Goal: Obtain resource: Download file/media

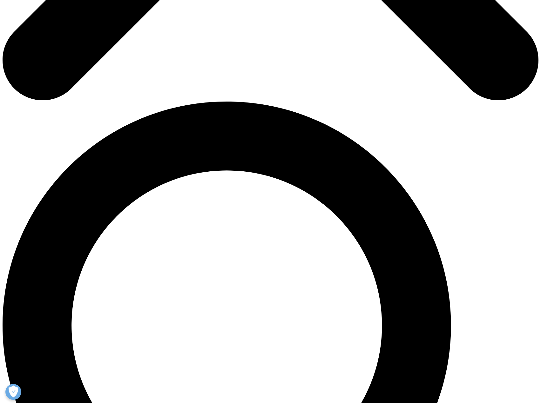
scroll to position [254, 0]
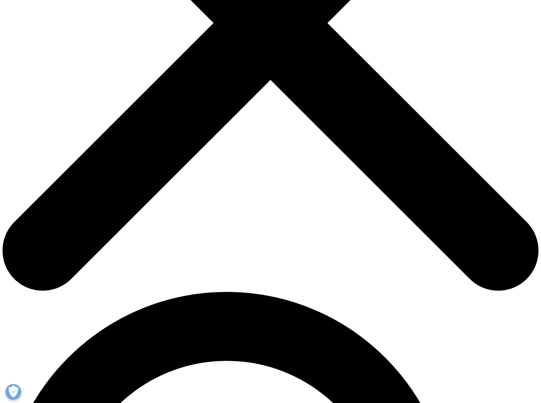
type input "ㅇㅇ"
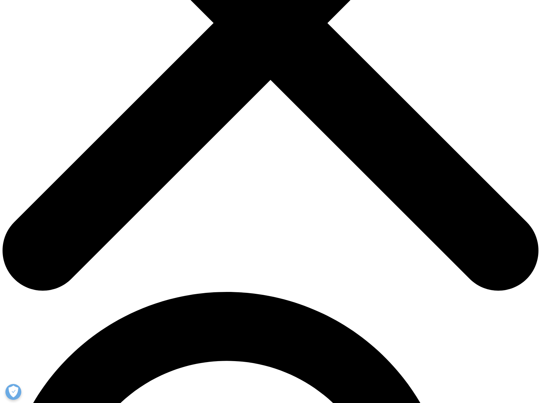
type input "어"
type input "[EMAIL_ADDRESS][DOMAIN_NAME]"
type input "consultant"
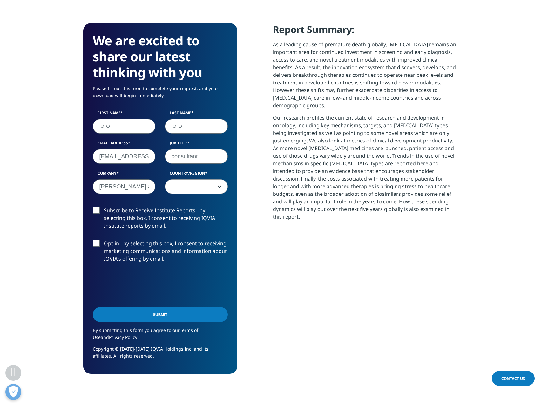
type input "[PERSON_NAME] and company"
click at [195, 192] on span at bounding box center [196, 187] width 62 height 15
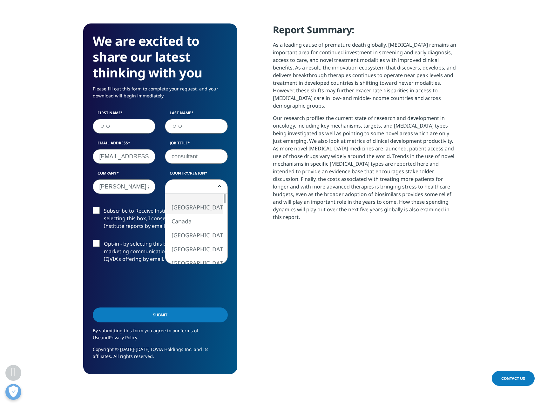
select select "[GEOGRAPHIC_DATA]"
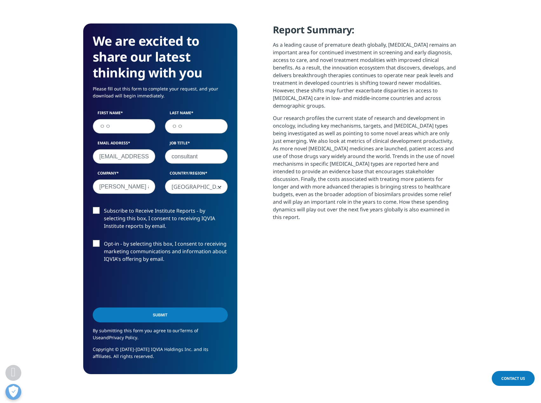
click at [167, 211] on label "Subscribe to Receive Institute Reports - by selecting this box, I consent to re…" at bounding box center [160, 220] width 135 height 26
click at [104, 207] on input "Subscribe to Receive Institute Reports - by selecting this box, I consent to re…" at bounding box center [104, 207] width 0 height 0
click at [134, 243] on label "Opt-in - by selecting this box, I consent to receiving marketing communications…" at bounding box center [160, 253] width 135 height 26
click at [104, 240] on input "Opt-in - by selecting this box, I consent to receiving marketing communications…" at bounding box center [104, 240] width 0 height 0
click at [153, 321] on input "Submit" at bounding box center [160, 315] width 135 height 15
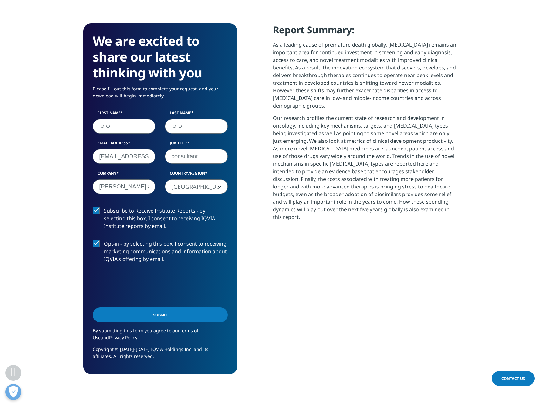
scroll to position [358, 375]
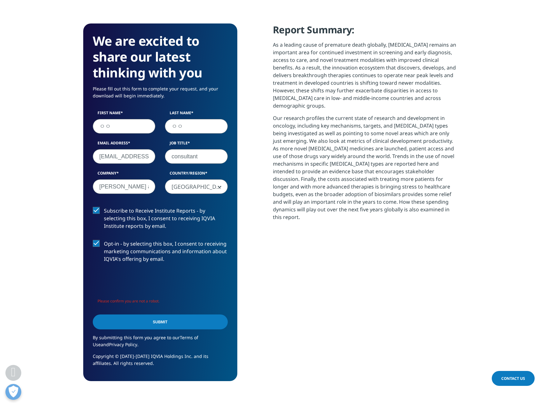
click at [146, 323] on input "Submit" at bounding box center [160, 322] width 135 height 15
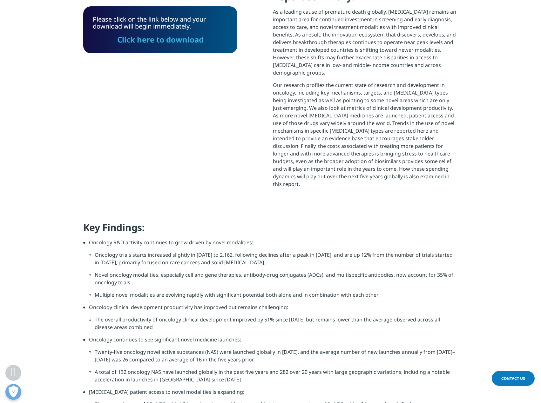
scroll to position [187, 375]
click at [182, 37] on link "Click here to download" at bounding box center [160, 39] width 86 height 10
